Goal: Transaction & Acquisition: Book appointment/travel/reservation

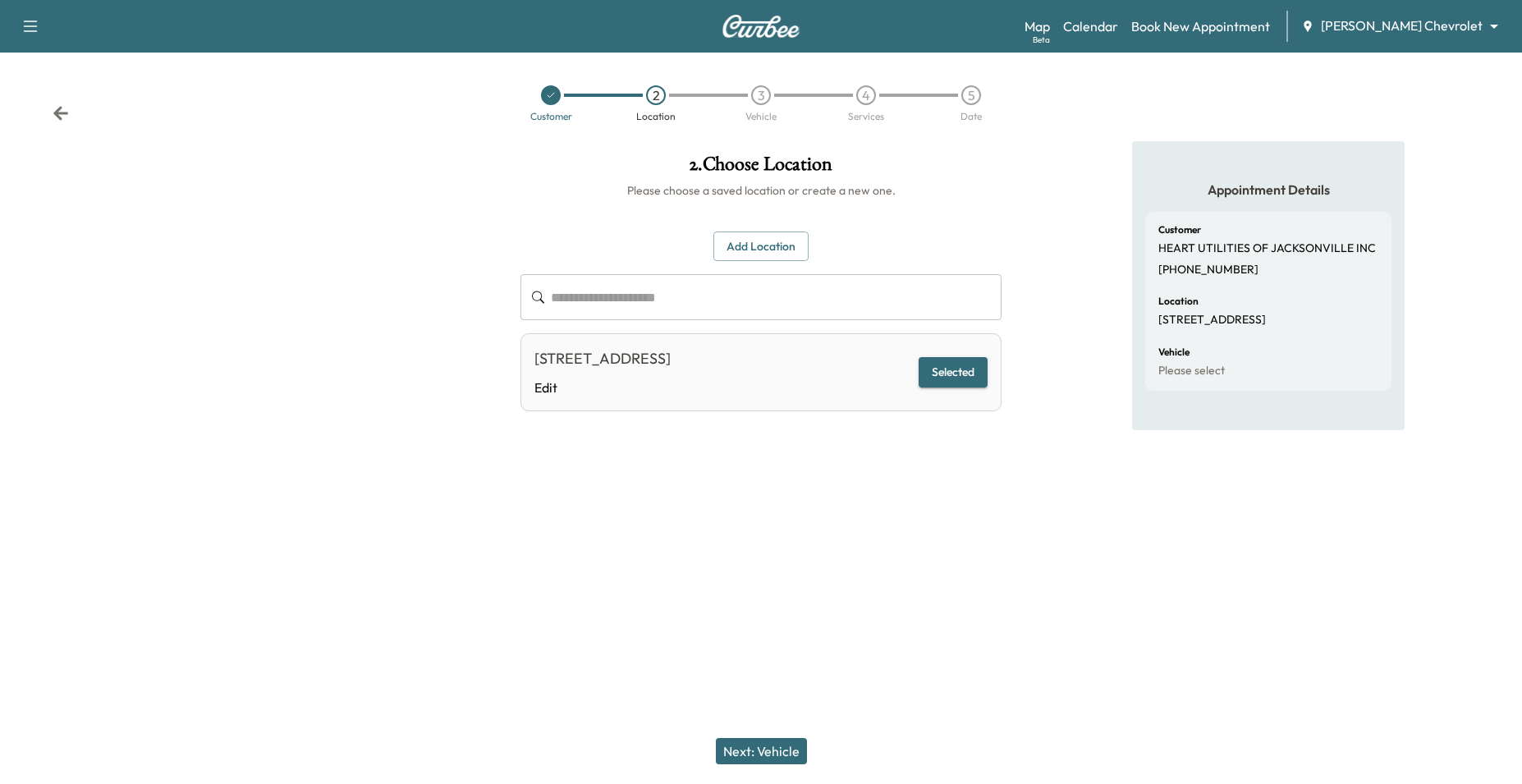
click at [561, 101] on div at bounding box center [550, 95] width 105 height 20
click at [539, 95] on div at bounding box center [550, 95] width 105 height 20
click at [1227, 26] on link "Book New Appointment" at bounding box center [1201, 26] width 139 height 20
click at [553, 99] on icon at bounding box center [550, 95] width 10 height 10
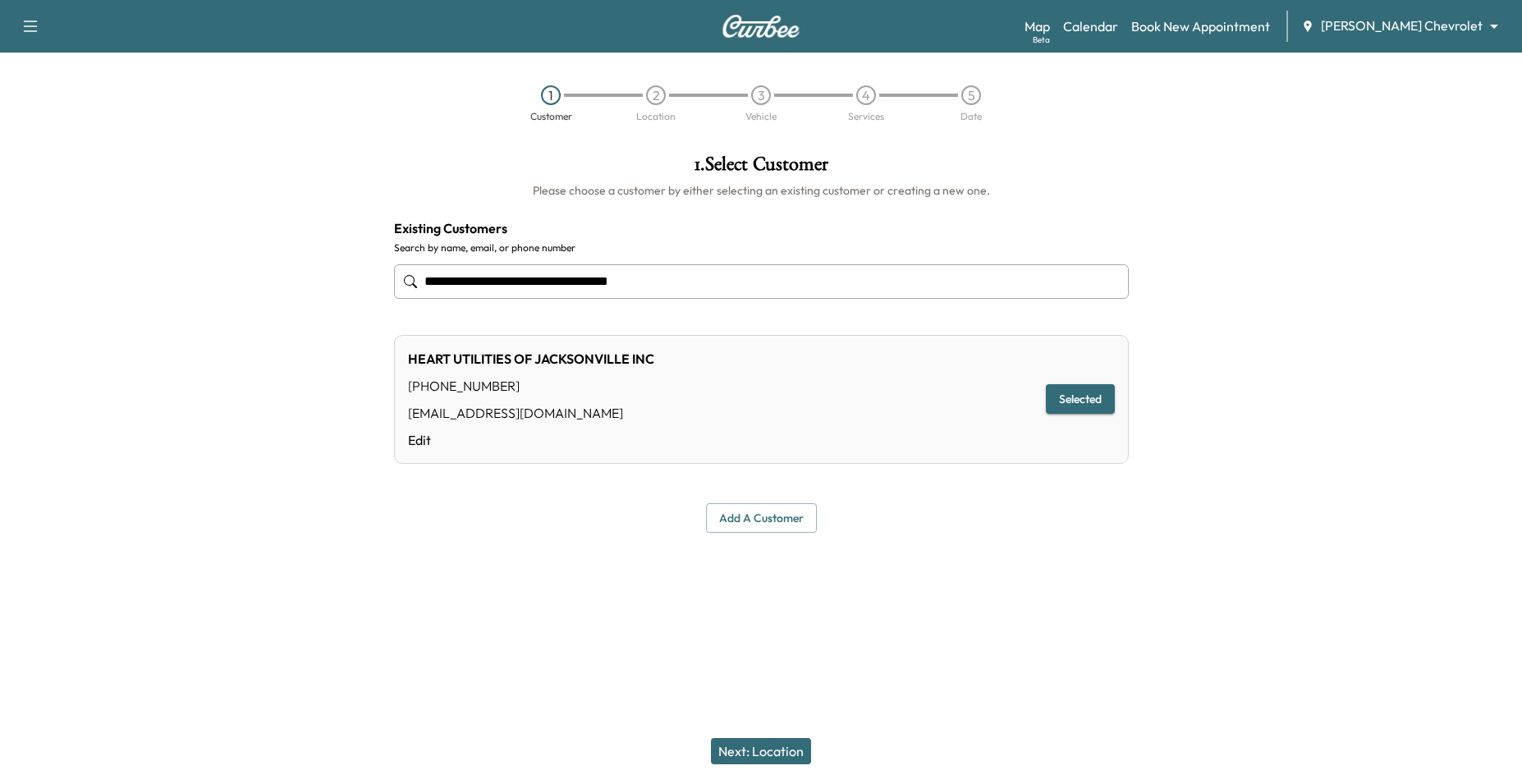
click at [741, 291] on input "**********" at bounding box center [761, 281] width 735 height 35
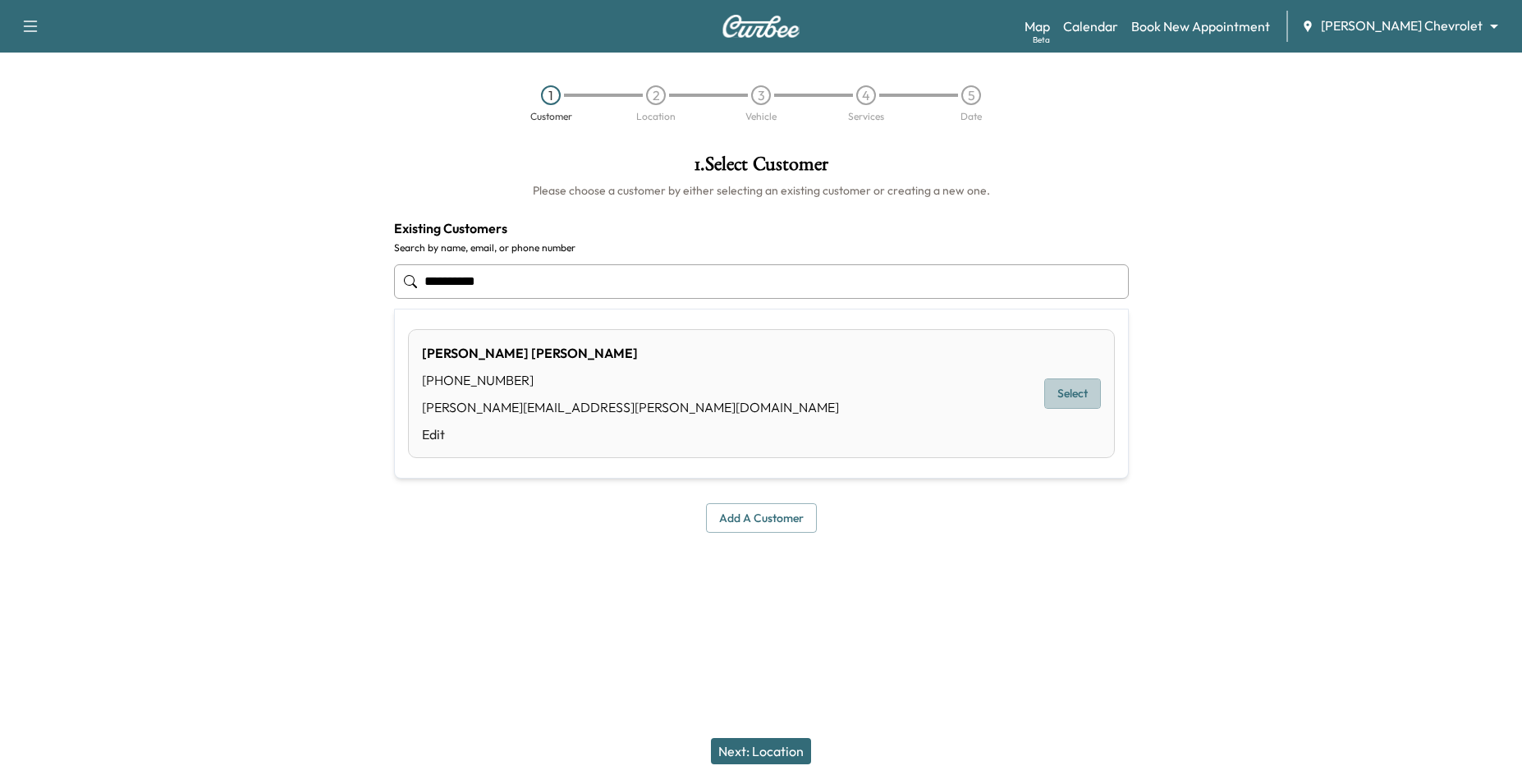
click at [1076, 390] on button "Select" at bounding box center [1072, 393] width 57 height 30
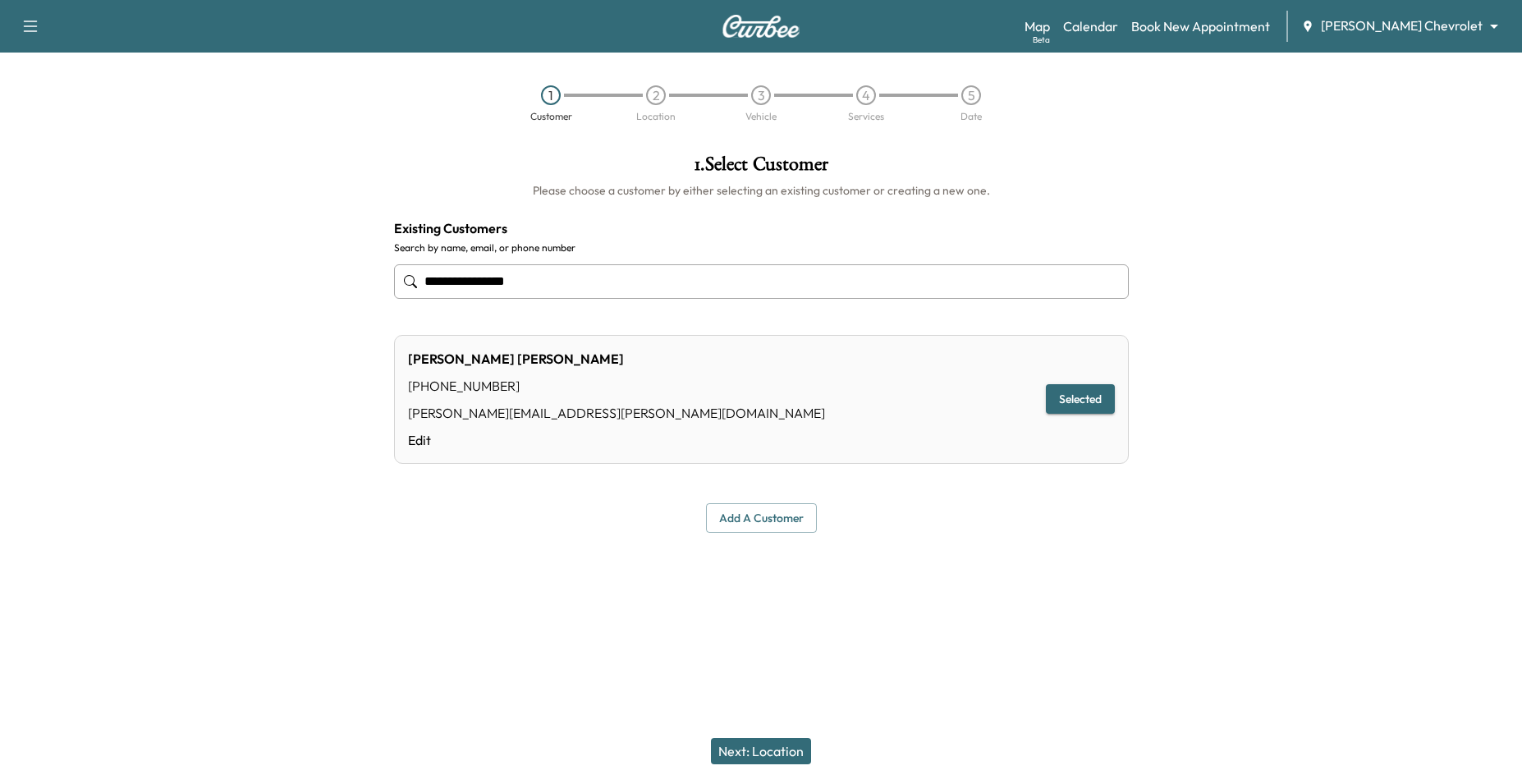
type input "**********"
click at [774, 755] on button "Next: Location" at bounding box center [761, 750] width 101 height 26
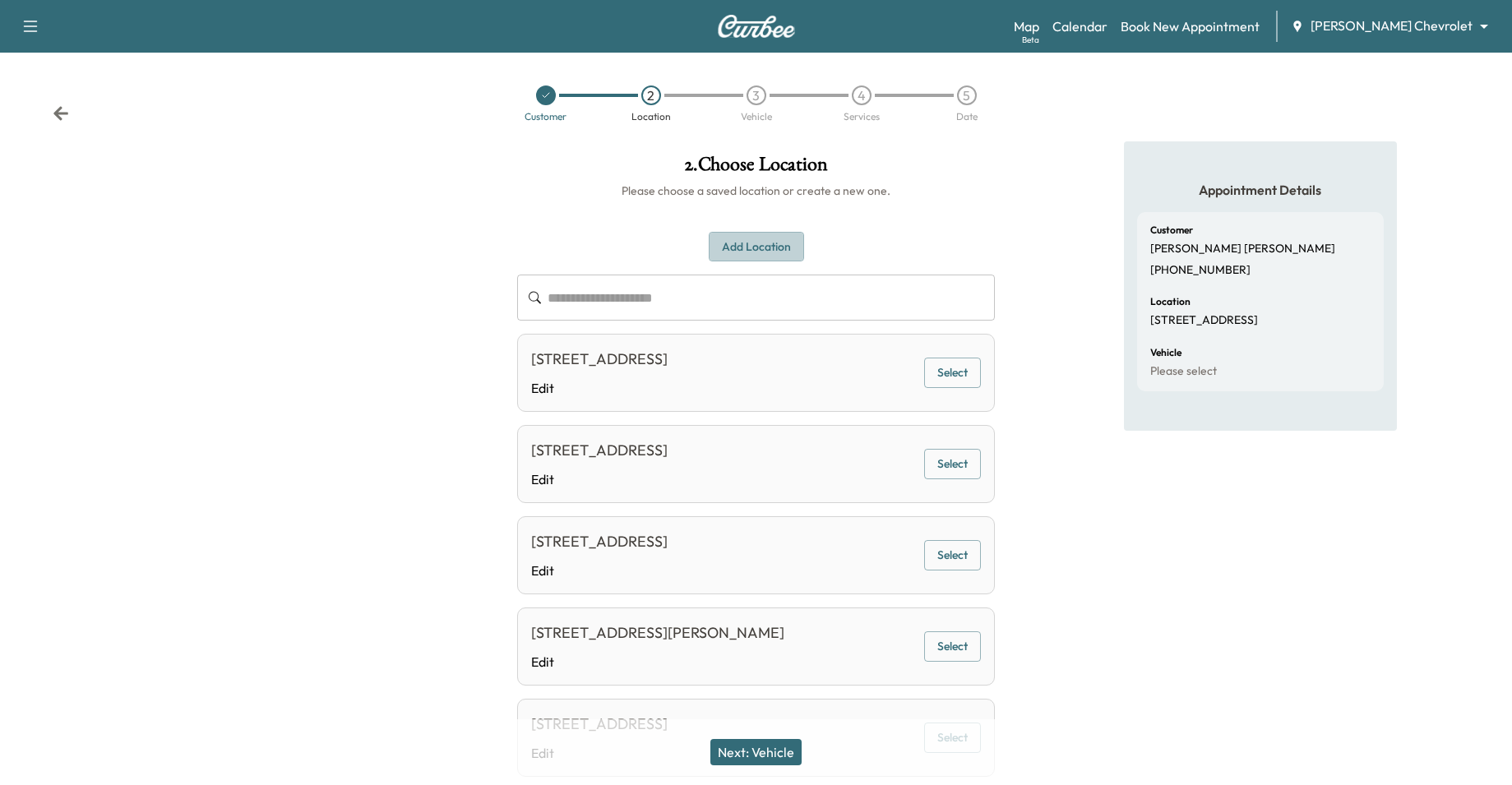
click at [752, 233] on button "Add Location" at bounding box center [756, 246] width 95 height 30
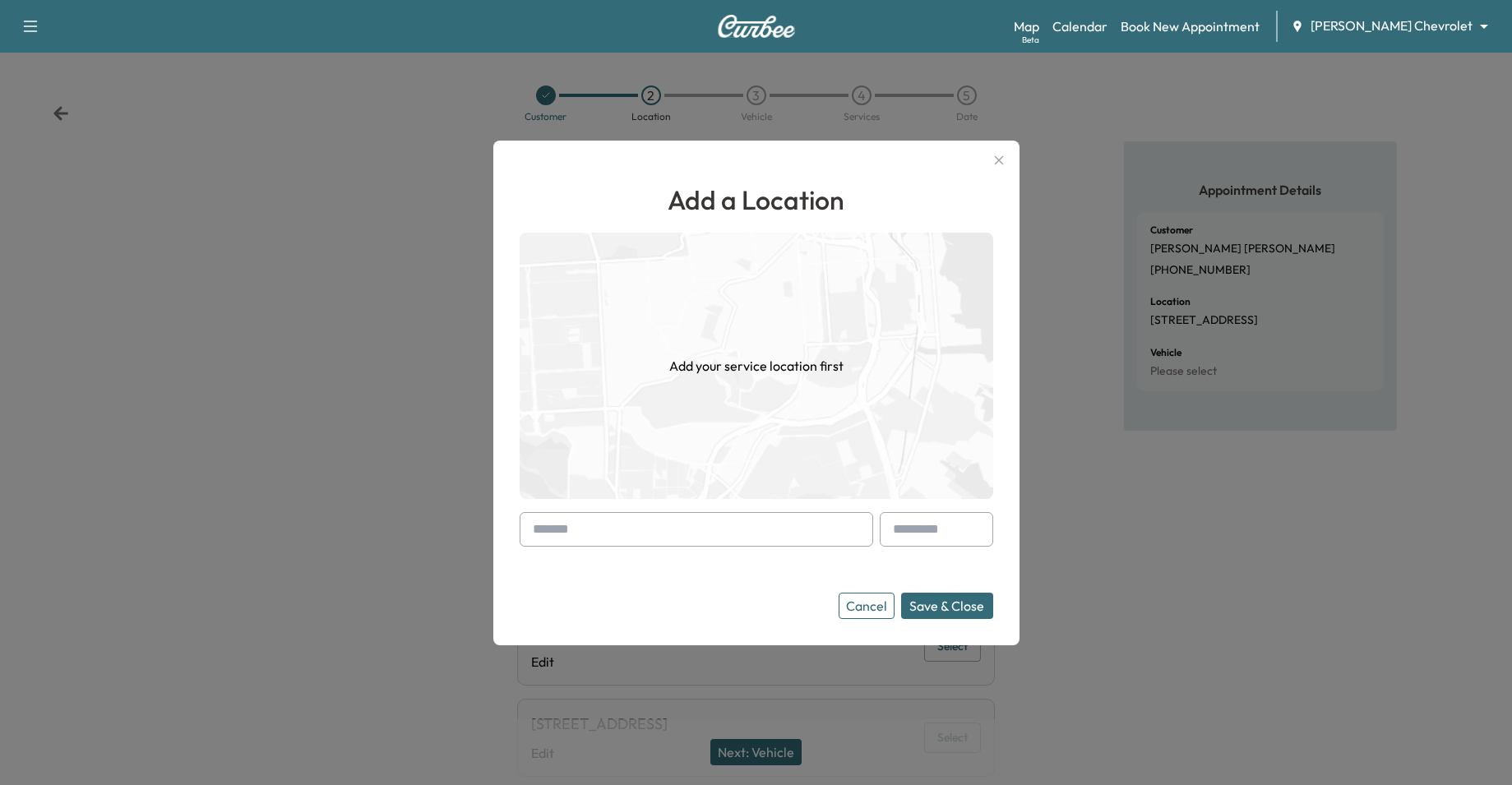
click at [600, 537] on input "text" at bounding box center [697, 530] width 353 height 35
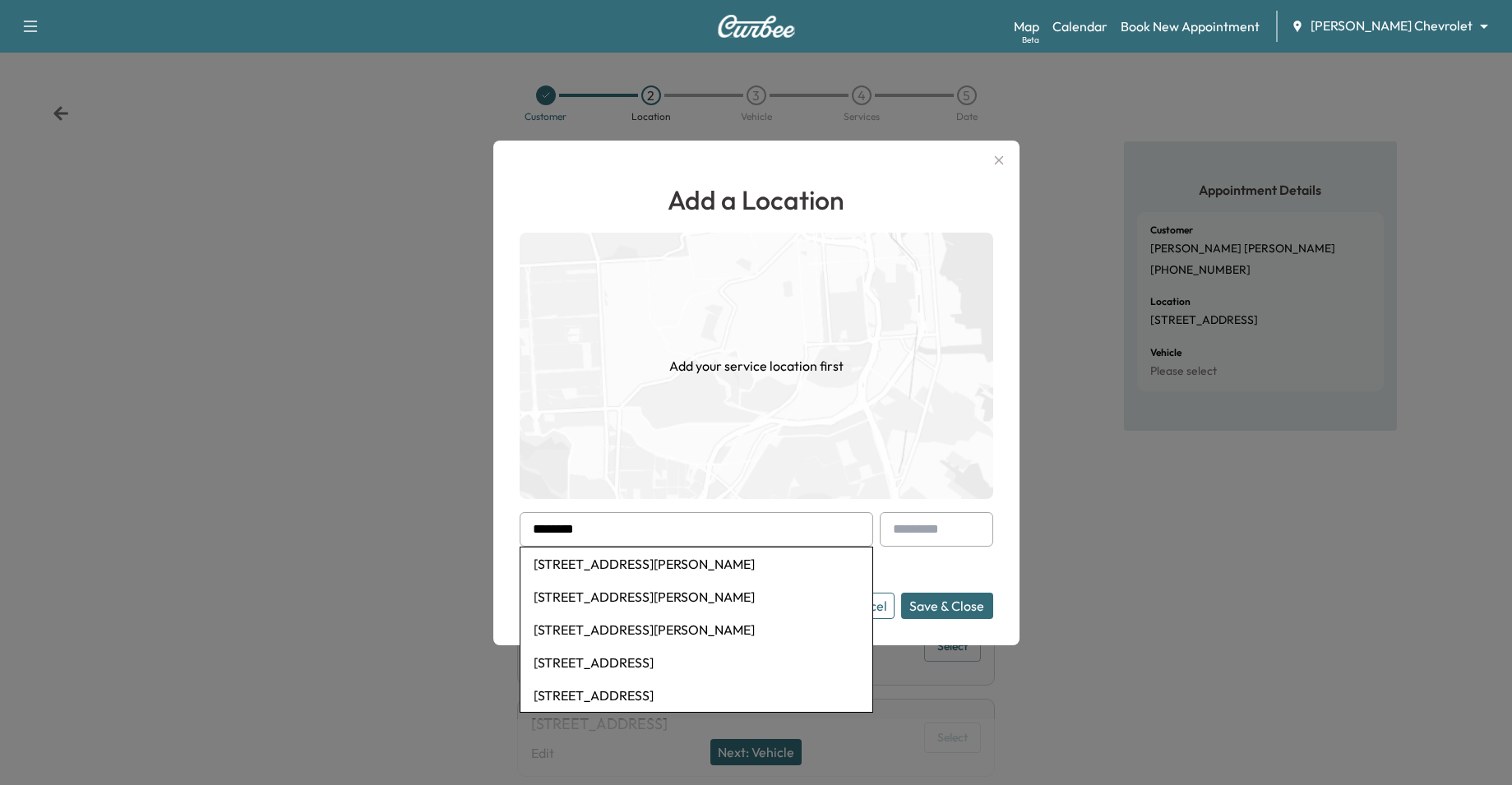
click at [674, 600] on li "[STREET_ADDRESS][PERSON_NAME]" at bounding box center [697, 597] width 351 height 33
type input "**********"
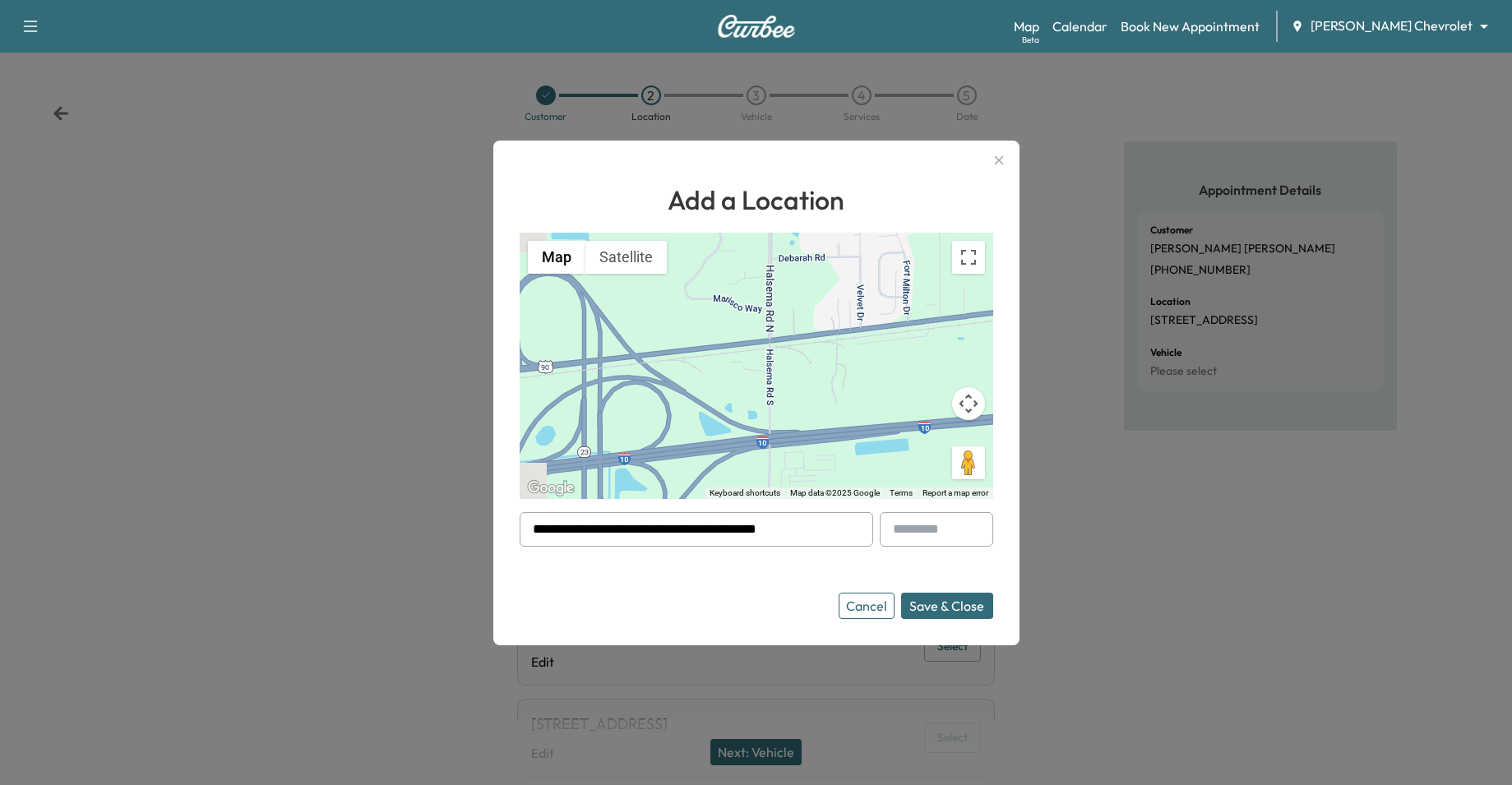
click at [886, 609] on button "Cancel" at bounding box center [866, 606] width 56 height 27
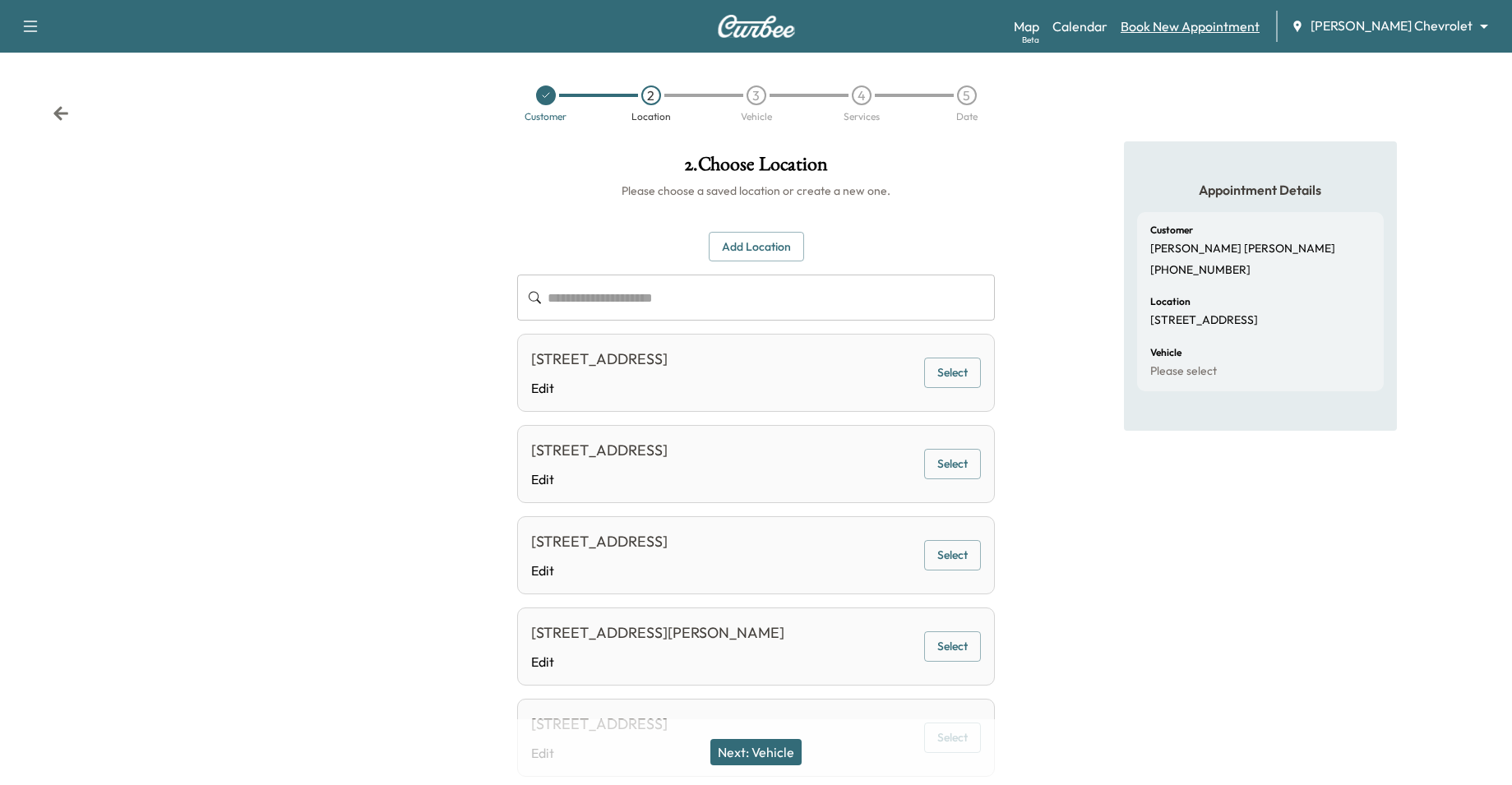
click at [1223, 26] on link "Book New Appointment" at bounding box center [1190, 27] width 139 height 20
click at [540, 102] on div at bounding box center [546, 95] width 20 height 20
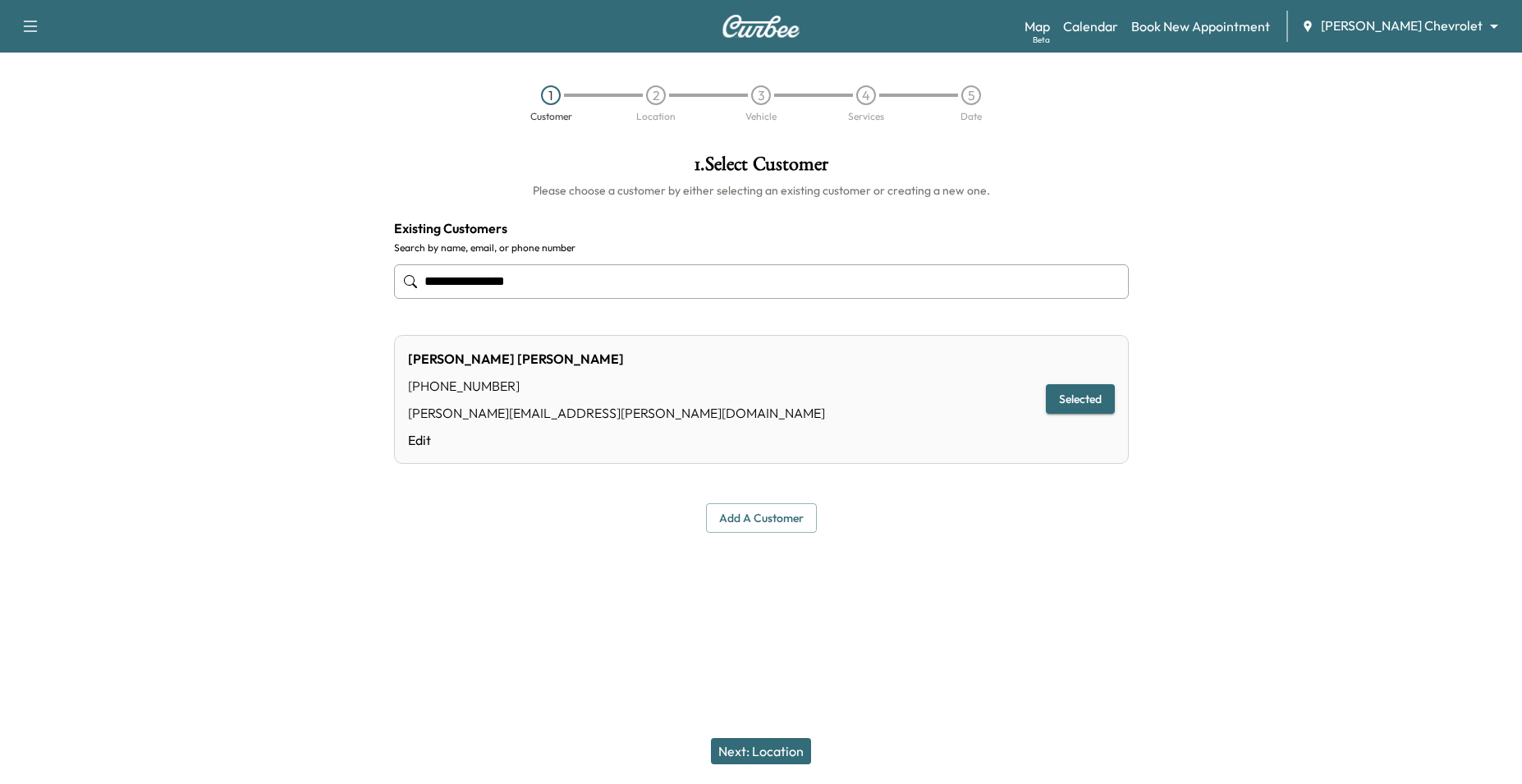
click at [728, 524] on button "Add a customer" at bounding box center [761, 518] width 111 height 30
